Goal: Information Seeking & Learning: Learn about a topic

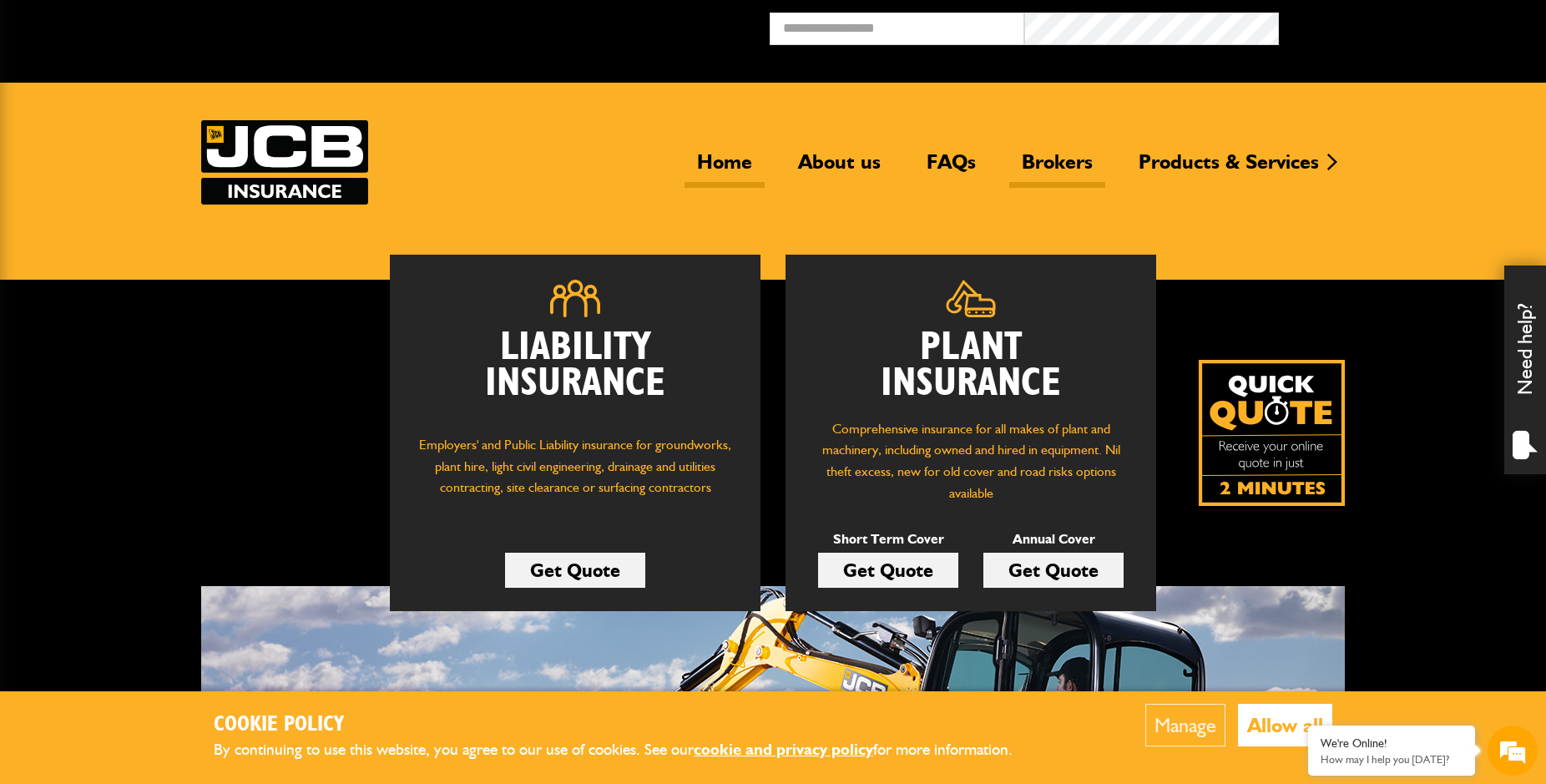
click at [1055, 179] on link "Brokers" at bounding box center [1057, 168] width 96 height 39
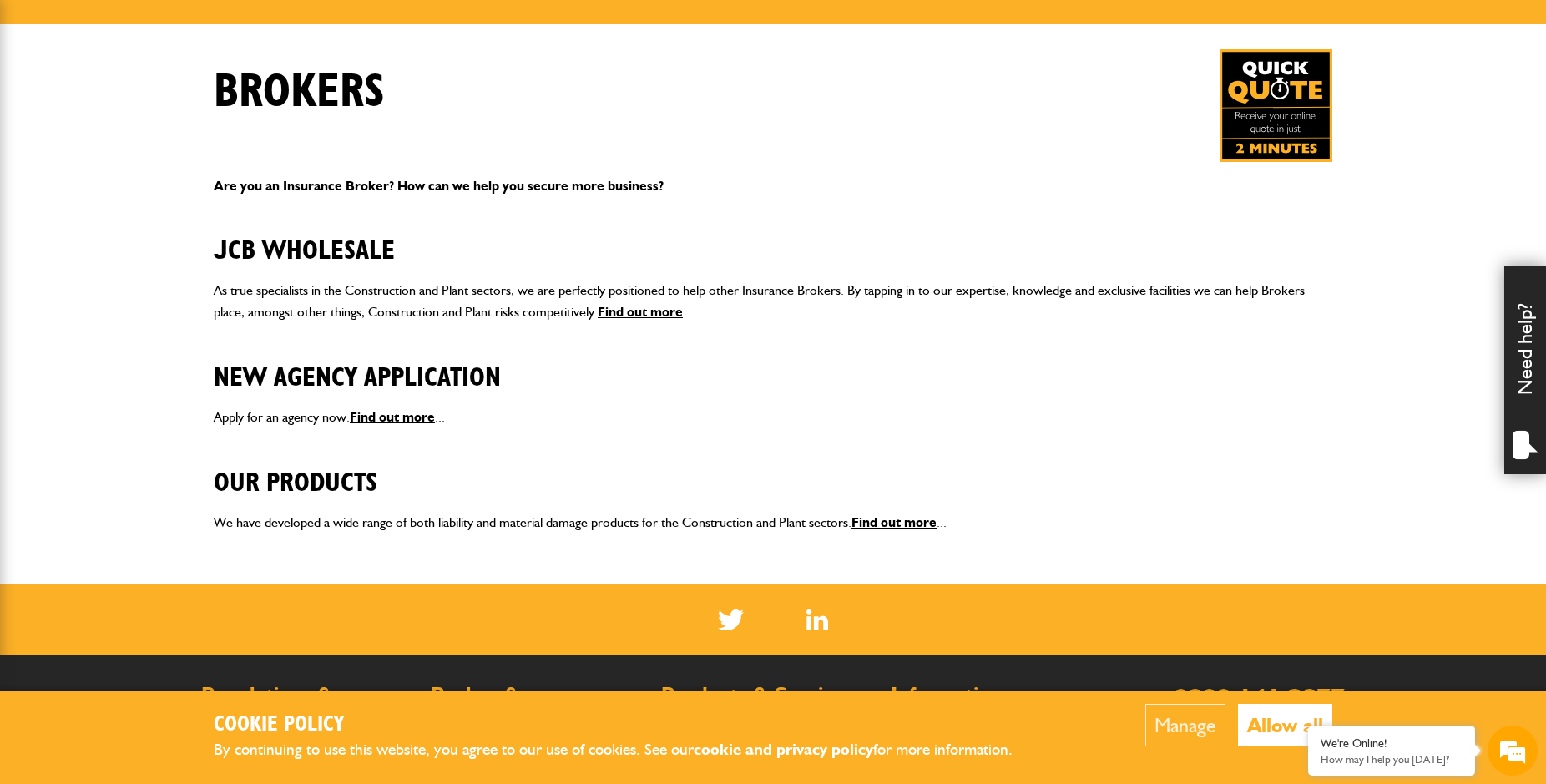
scroll to position [341, 0]
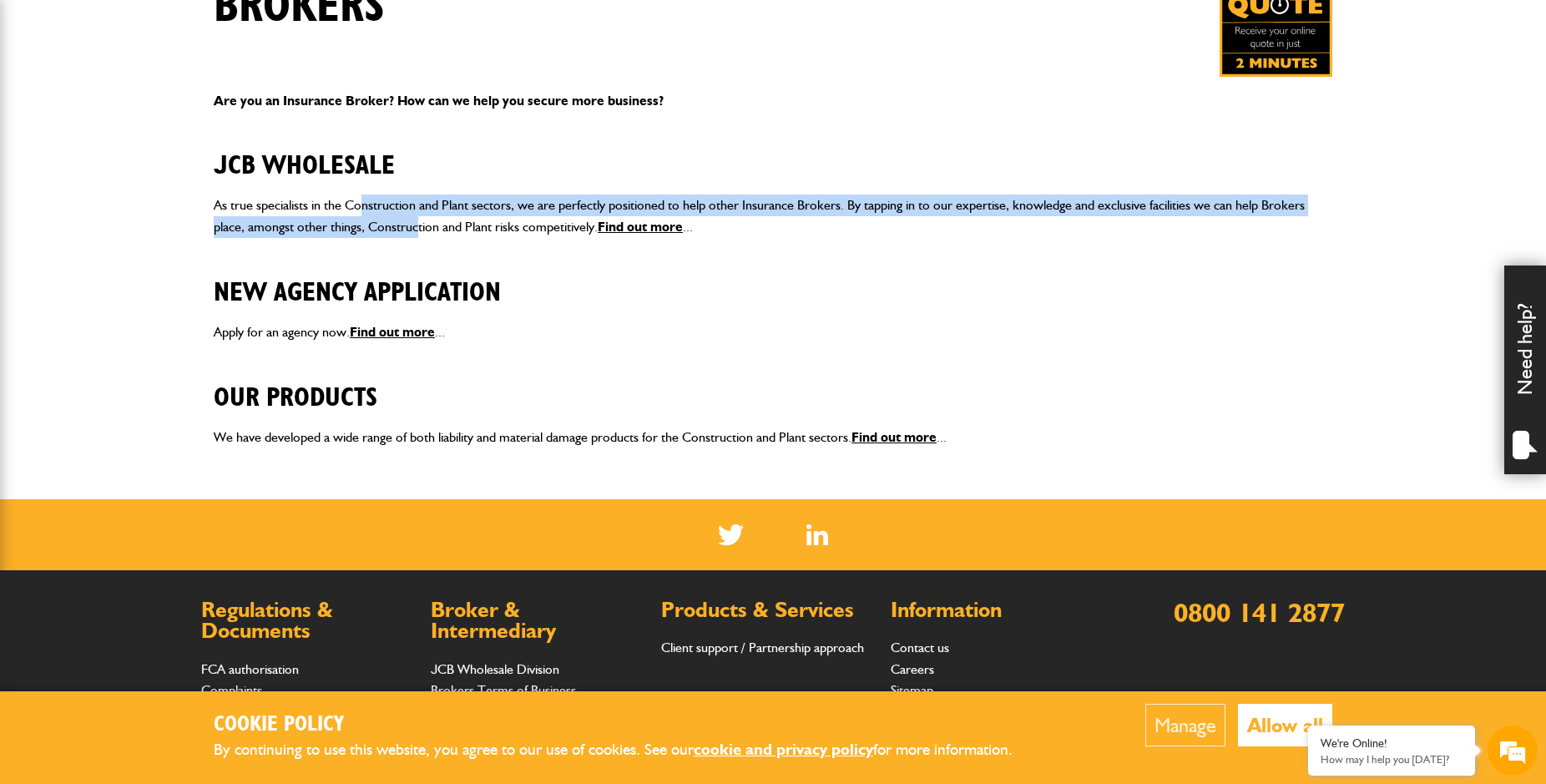
drag, startPoint x: 402, startPoint y: 227, endPoint x: 435, endPoint y: 239, distance: 35.1
click at [426, 236] on p "As true specialists in the Construction and Plant sectors, we are perfectly pos…" at bounding box center [773, 215] width 1119 height 42
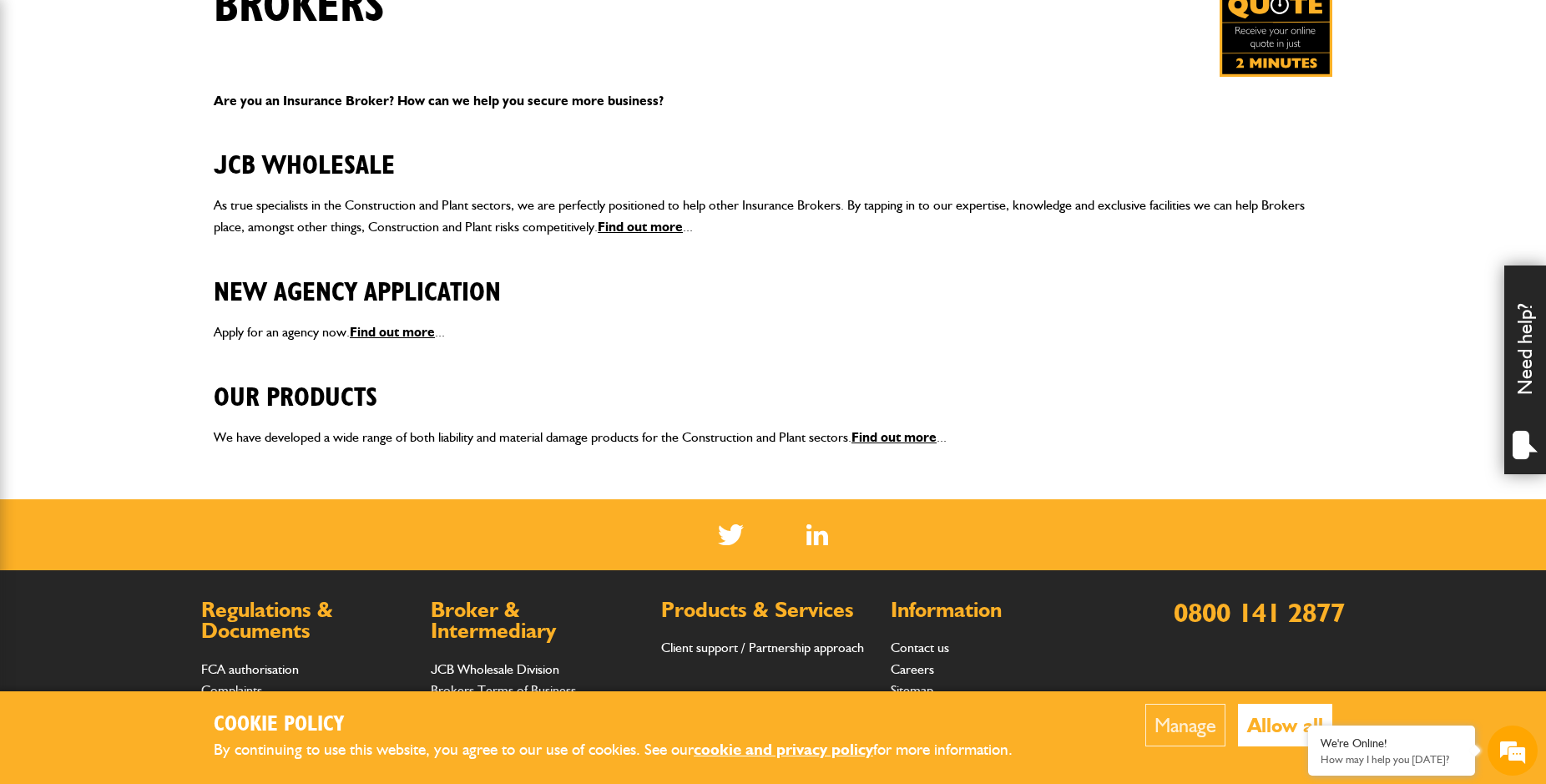
click at [437, 240] on div "Are you an Insurance Broker? How can we help you secure more business? JCB Whol…" at bounding box center [773, 269] width 1144 height 385
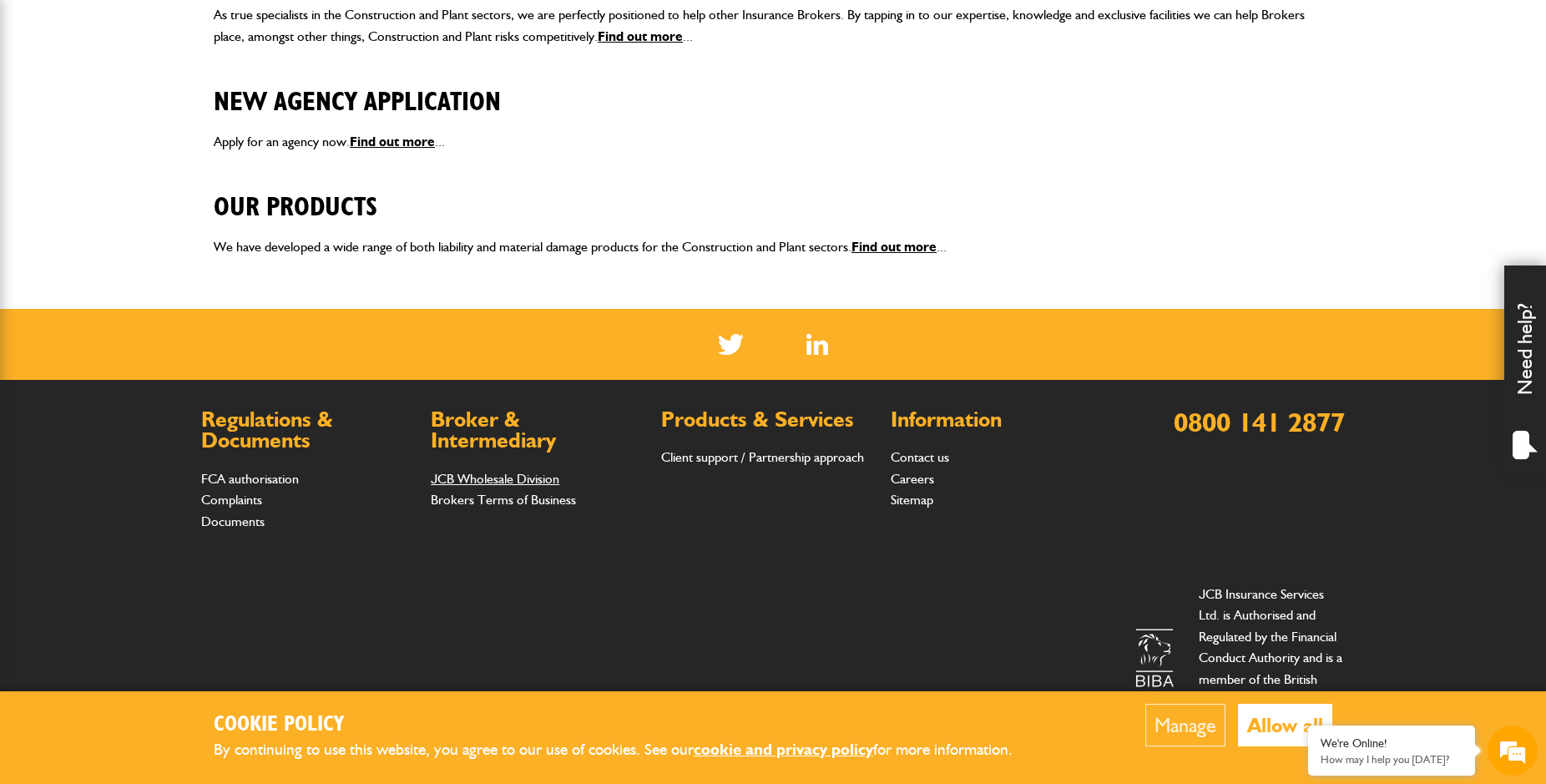
click at [528, 484] on link "JCB Wholesale Division" at bounding box center [495, 479] width 129 height 16
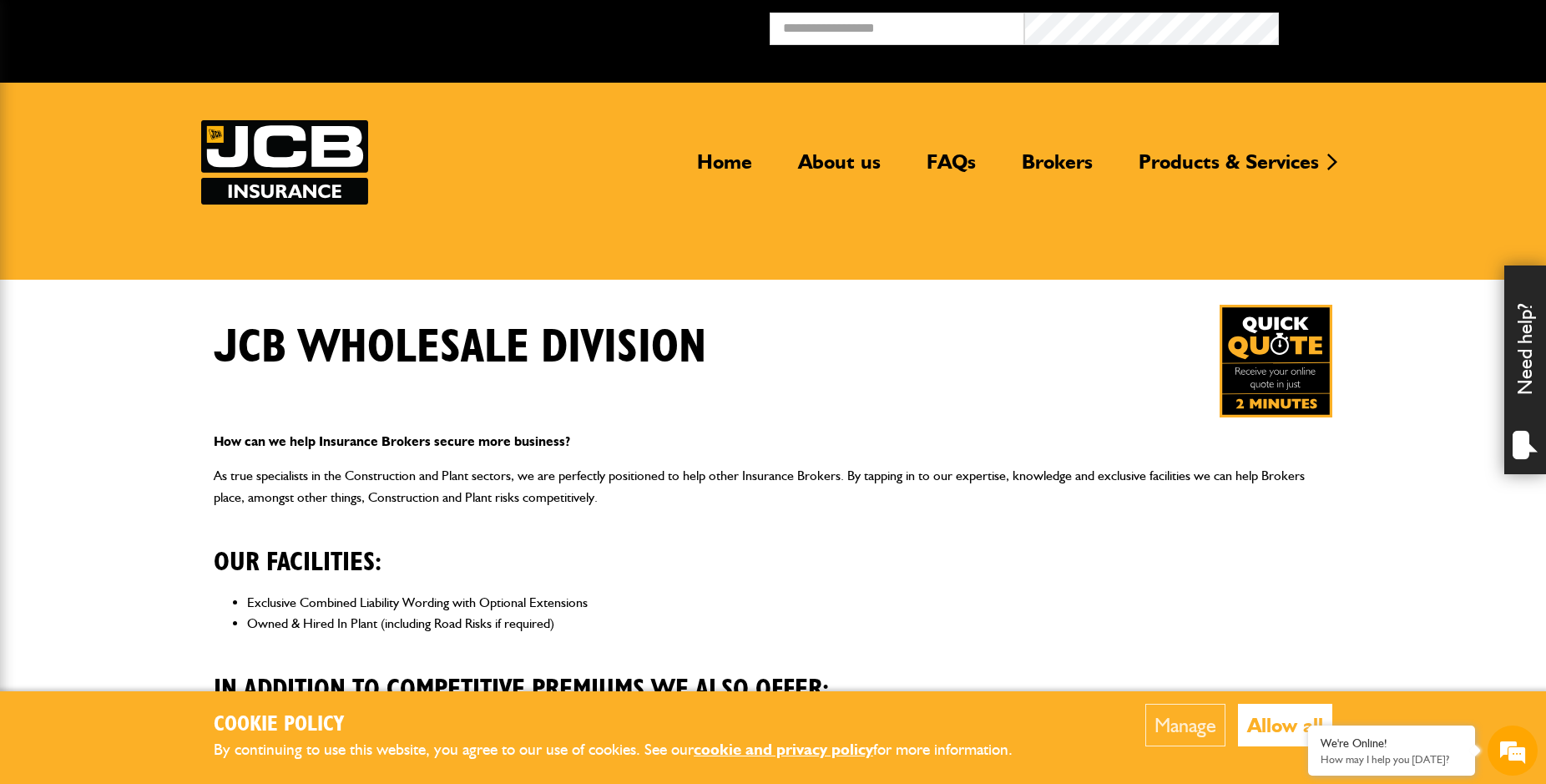
scroll to position [255, 0]
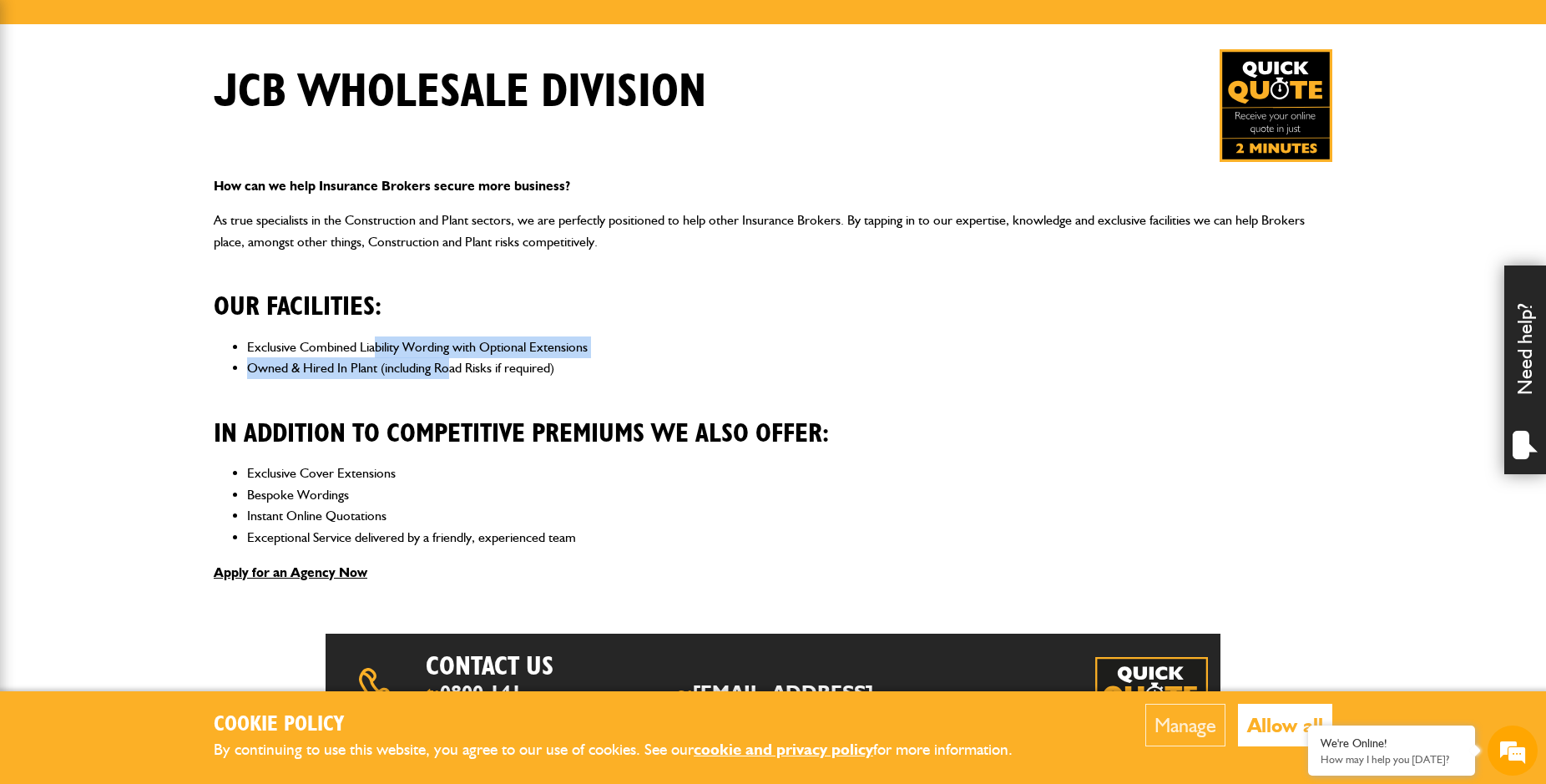
drag, startPoint x: 379, startPoint y: 336, endPoint x: 465, endPoint y: 371, distance: 92.8
click at [463, 370] on ul "Exclusive Combined Liability Wording with Optional Extensions Owned & Hired In …" at bounding box center [773, 357] width 1119 height 42
click at [465, 371] on li "Owned & Hired In Plant (including Road Risks if required)" at bounding box center [790, 368] width 1086 height 22
drag, startPoint x: 355, startPoint y: 366, endPoint x: 432, endPoint y: 381, distance: 78.4
click at [426, 381] on div "How can we help Insurance Brokers secure more business? As true specialists in …" at bounding box center [773, 379] width 1144 height 435
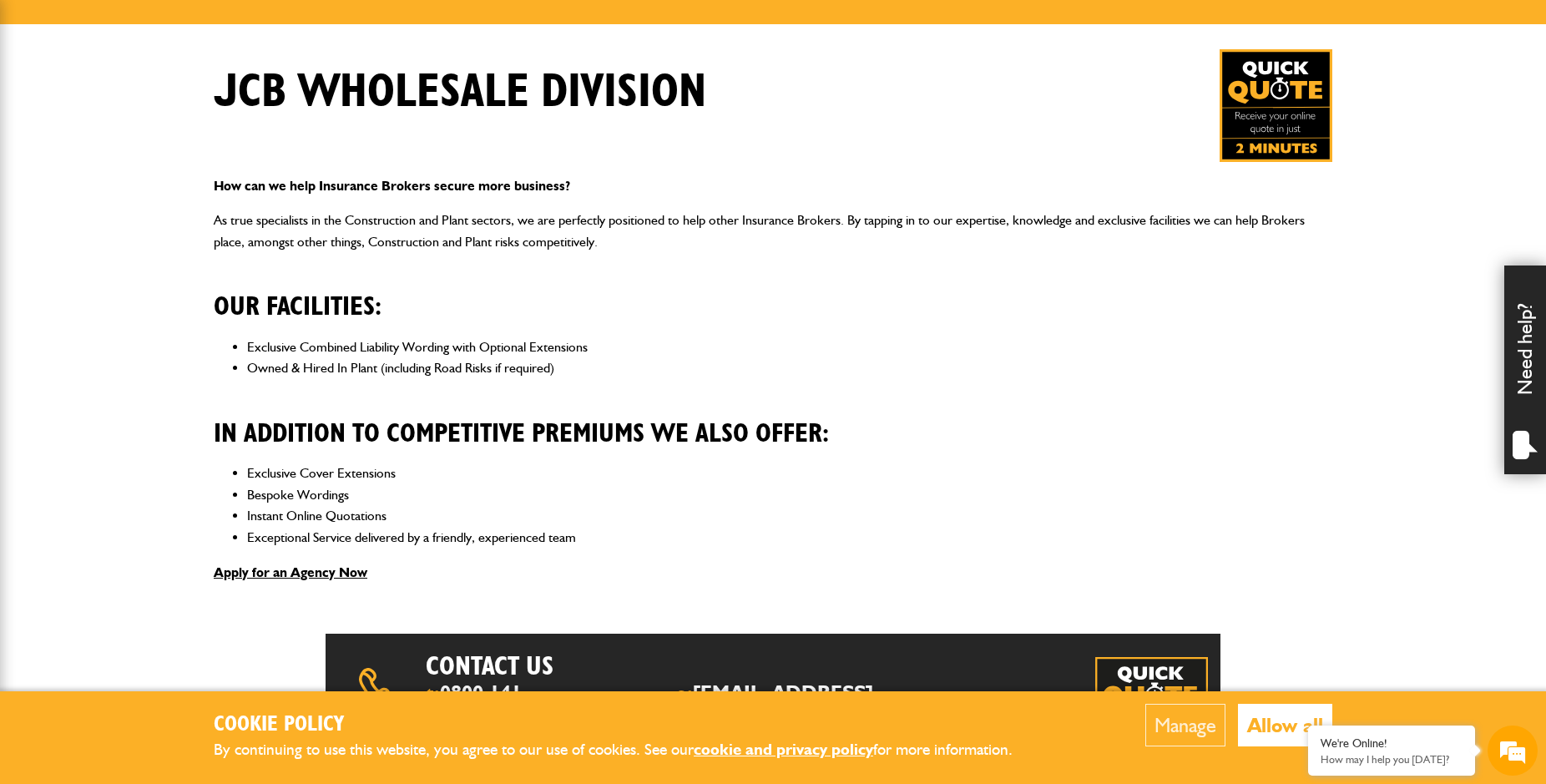
click at [437, 381] on div "How can we help Insurance Brokers secure more business? As true specialists in …" at bounding box center [773, 379] width 1144 height 435
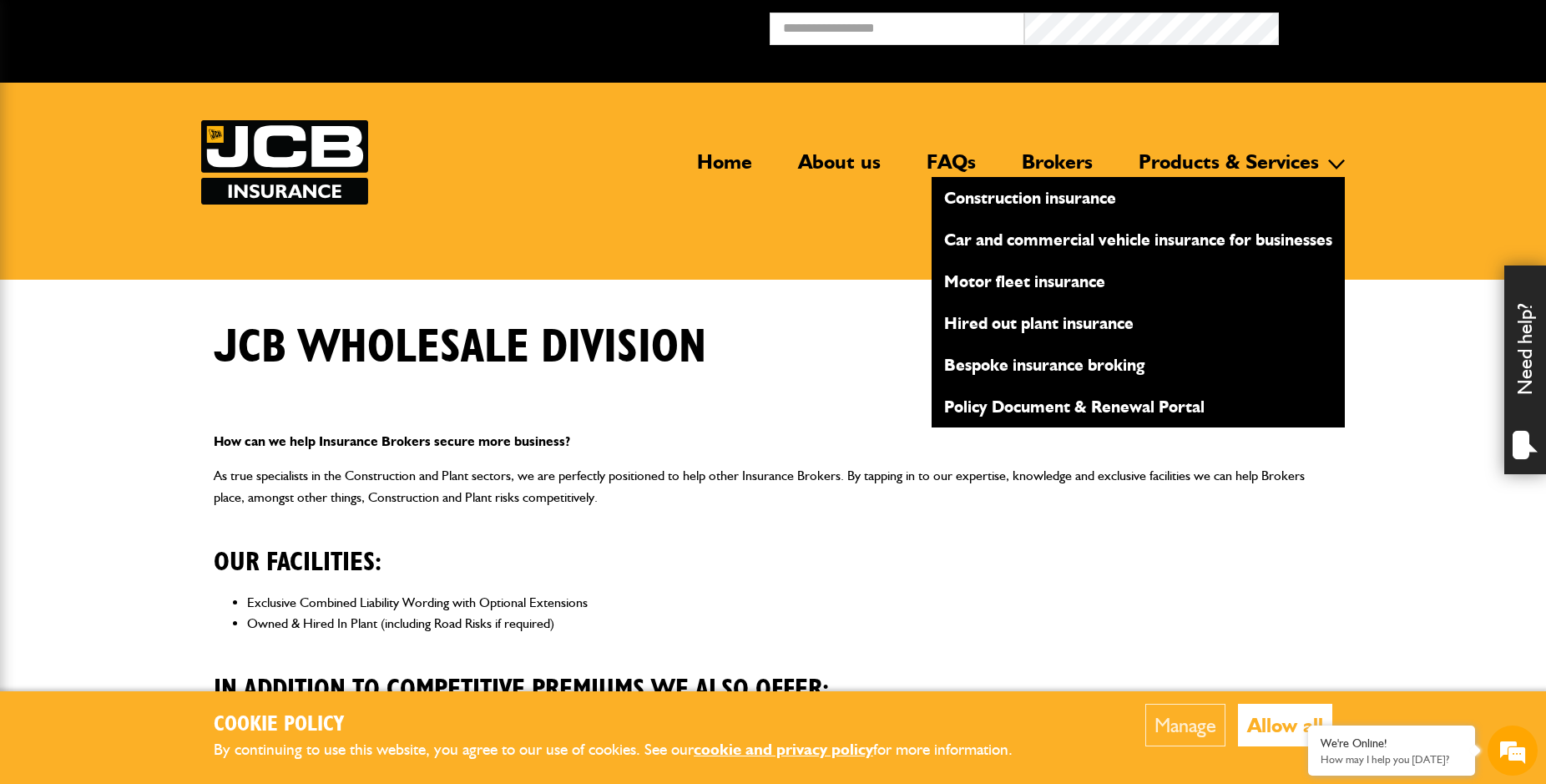
click at [1209, 172] on li "Products & Services Construction insurance Car and commercial vehicle insurance…" at bounding box center [1235, 162] width 219 height 20
click at [1134, 239] on link "Car and commercial vehicle insurance for businesses" at bounding box center [1139, 240] width 414 height 29
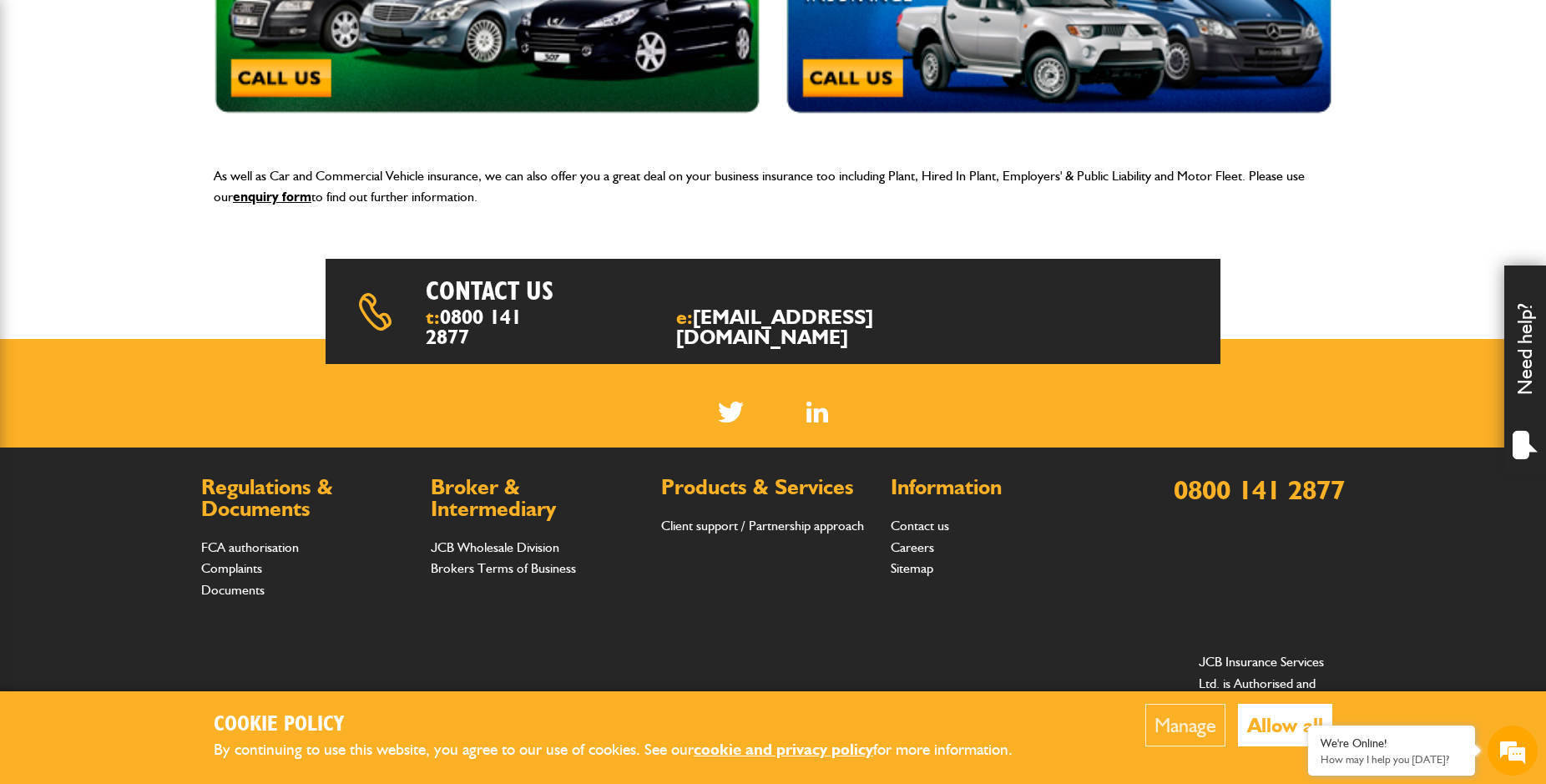
scroll to position [425, 0]
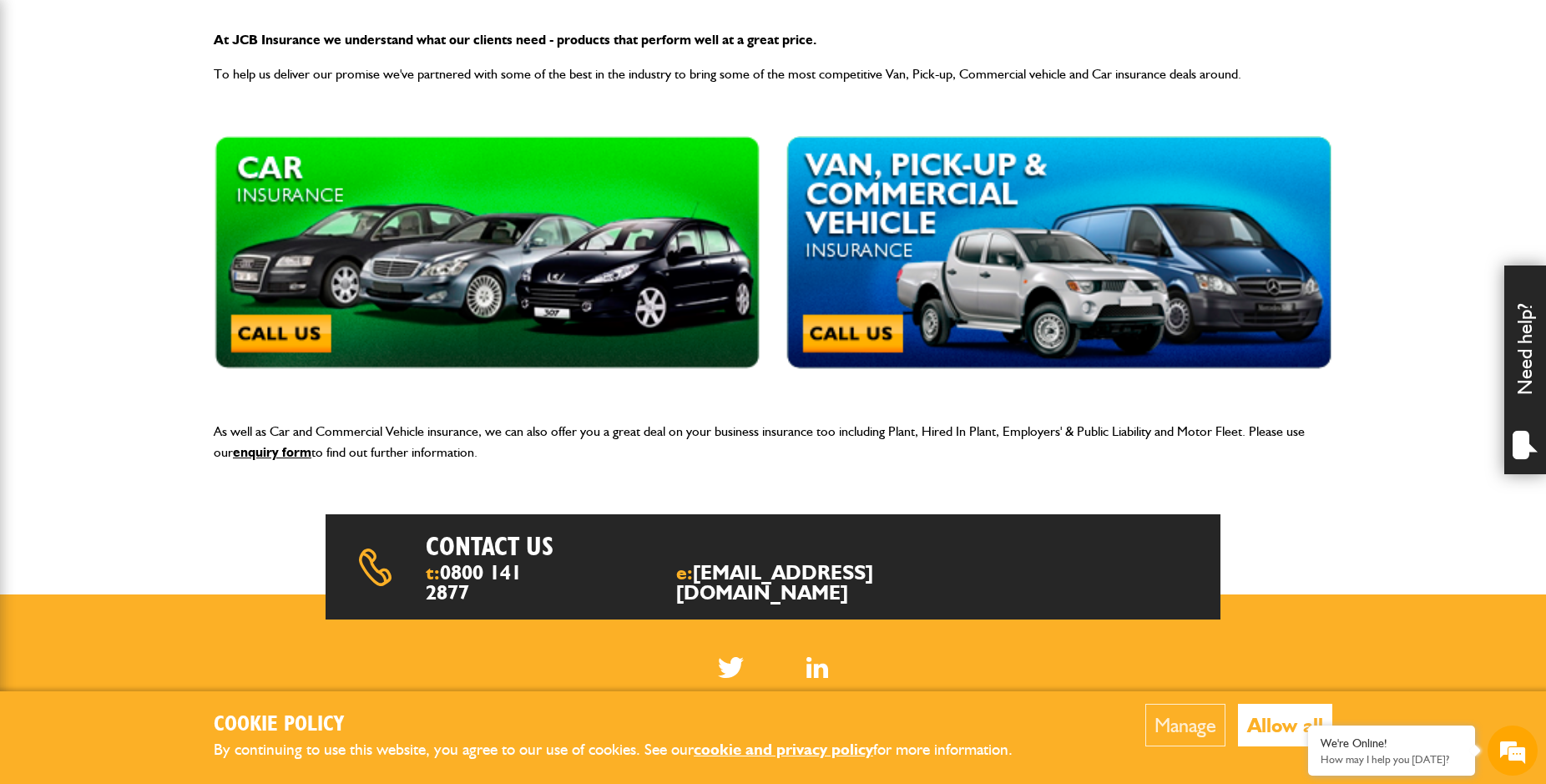
drag, startPoint x: 682, startPoint y: 430, endPoint x: 719, endPoint y: 446, distance: 40.3
click at [719, 446] on p "As well as Car and Commercial Vehicle insurance, we can also offer you a great …" at bounding box center [773, 441] width 1119 height 42
click at [728, 449] on p "As well as Car and Commercial Vehicle insurance, we can also offer you a great …" at bounding box center [773, 441] width 1119 height 42
drag, startPoint x: 618, startPoint y: 430, endPoint x: 651, endPoint y: 446, distance: 36.7
click at [648, 446] on p "As well as Car and Commercial Vehicle insurance, we can also offer you a great …" at bounding box center [773, 441] width 1119 height 42
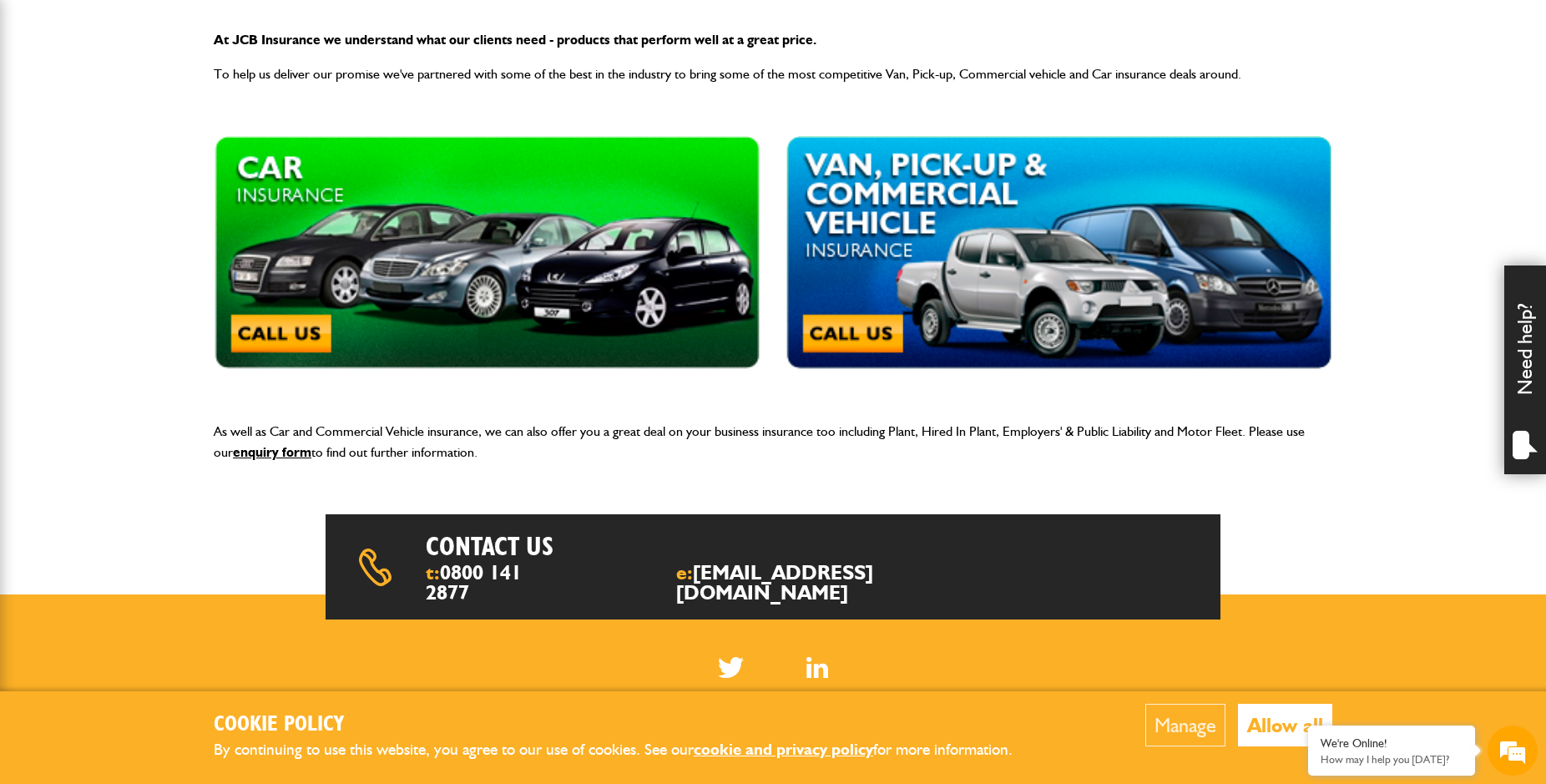
scroll to position [0, 0]
click at [602, 457] on p "As well as Car and Commercial Vehicle insurance, we can also offer you a great …" at bounding box center [773, 441] width 1119 height 42
click at [648, 441] on p "As well as Car and Commercial Vehicle insurance, we can also offer you a great …" at bounding box center [773, 441] width 1119 height 42
click at [805, 432] on p "As well as Car and Commercial Vehicle insurance, we can also offer you a great …" at bounding box center [773, 441] width 1119 height 42
click at [946, 445] on p "As well as Car and Commercial Vehicle insurance, we can also offer you a great …" at bounding box center [773, 441] width 1119 height 42
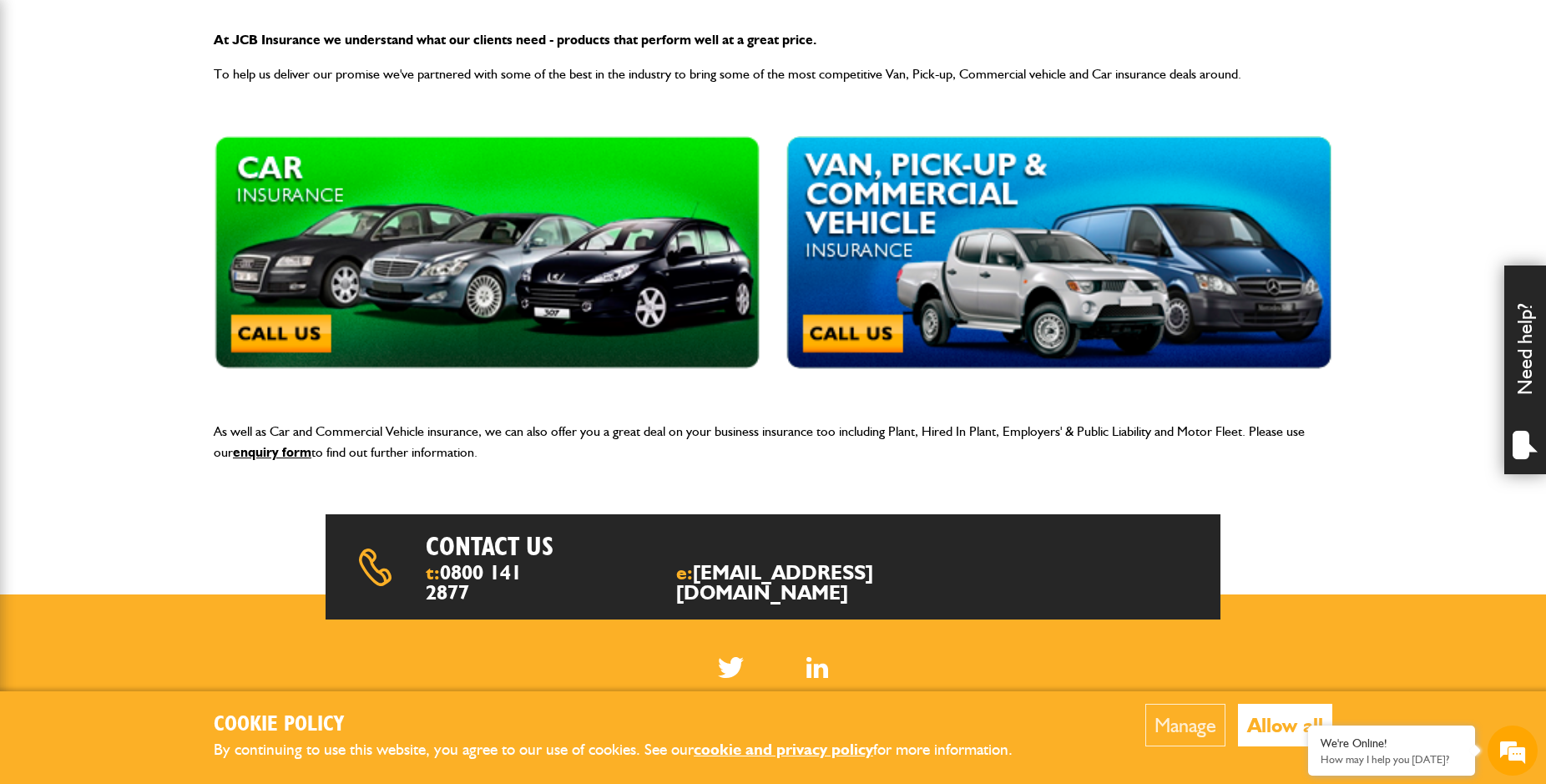
click at [951, 443] on p "As well as Car and Commercial Vehicle insurance, we can also offer you a great …" at bounding box center [773, 441] width 1119 height 42
click at [1020, 429] on p "As well as Car and Commercial Vehicle insurance, we can also offer you a great …" at bounding box center [773, 441] width 1119 height 42
